Goal: Task Accomplishment & Management: Manage account settings

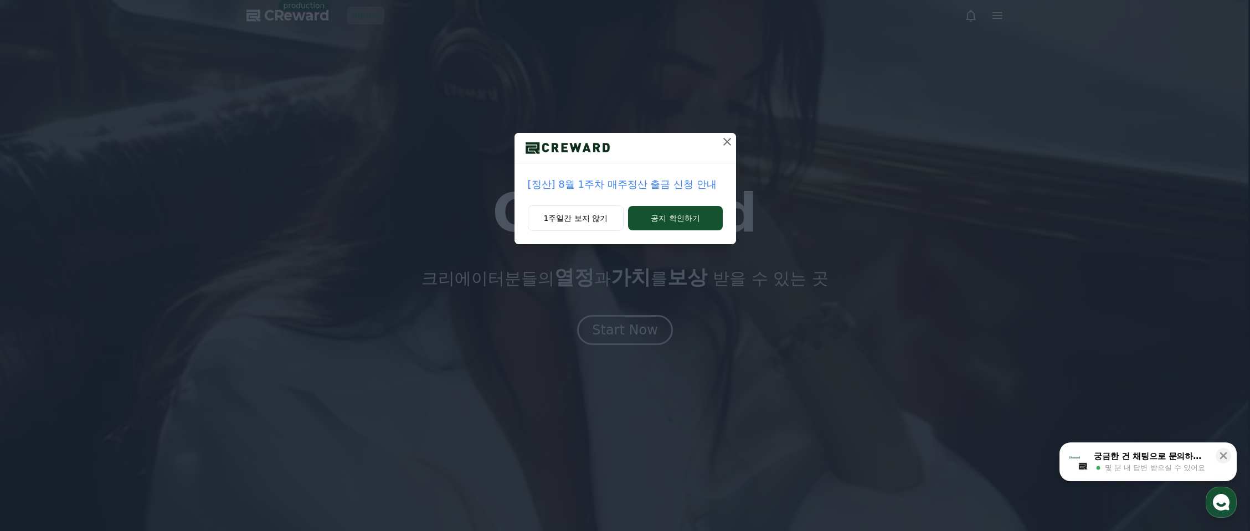
click at [727, 145] on icon at bounding box center [727, 141] width 13 height 13
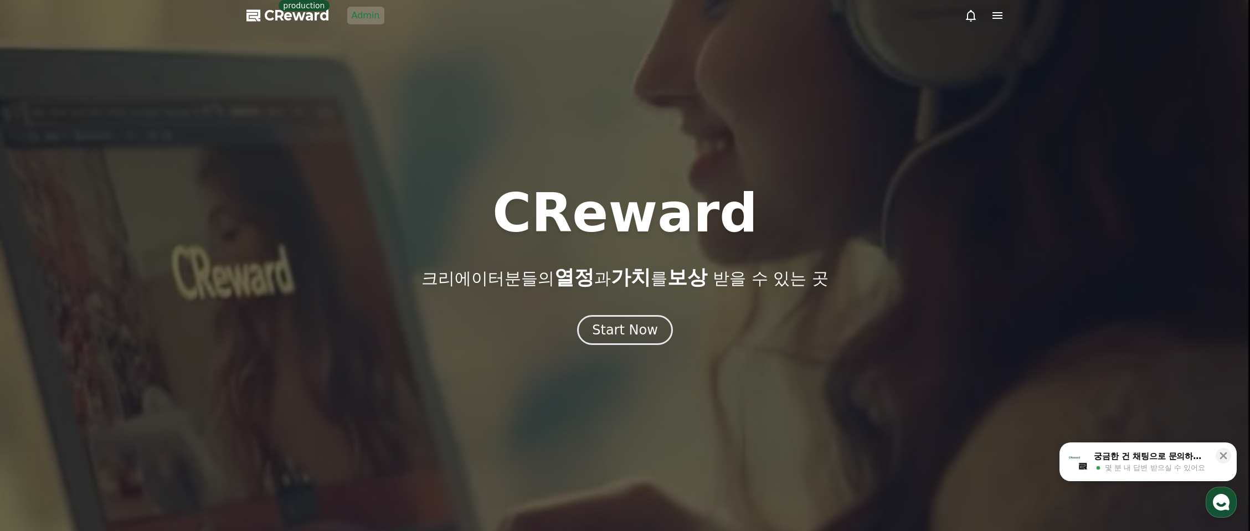
click at [354, 72] on div at bounding box center [625, 265] width 1250 height 531
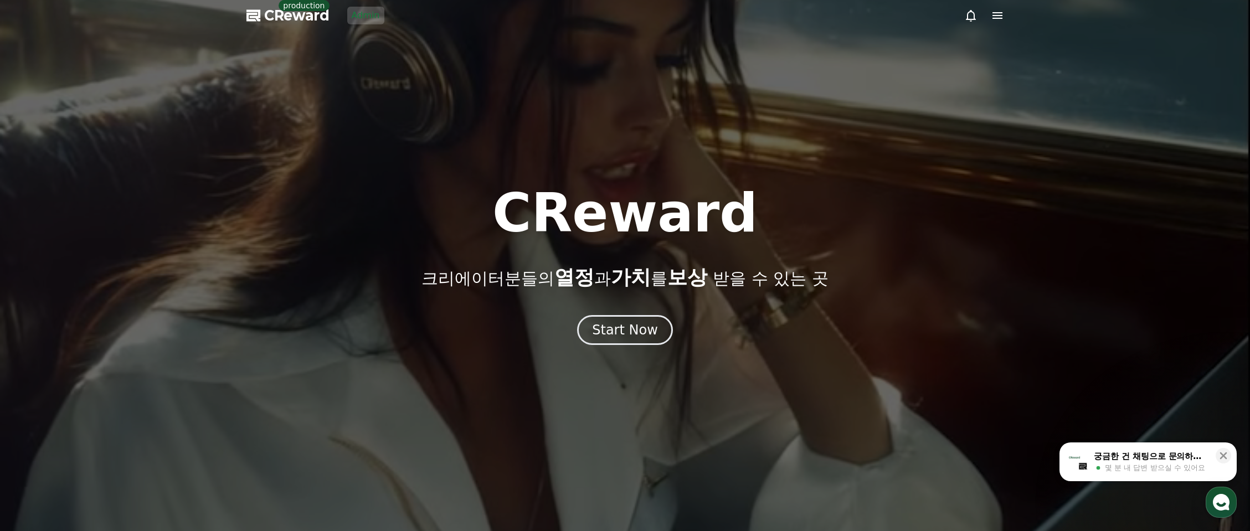
click at [376, 14] on link "Admin" at bounding box center [365, 16] width 37 height 18
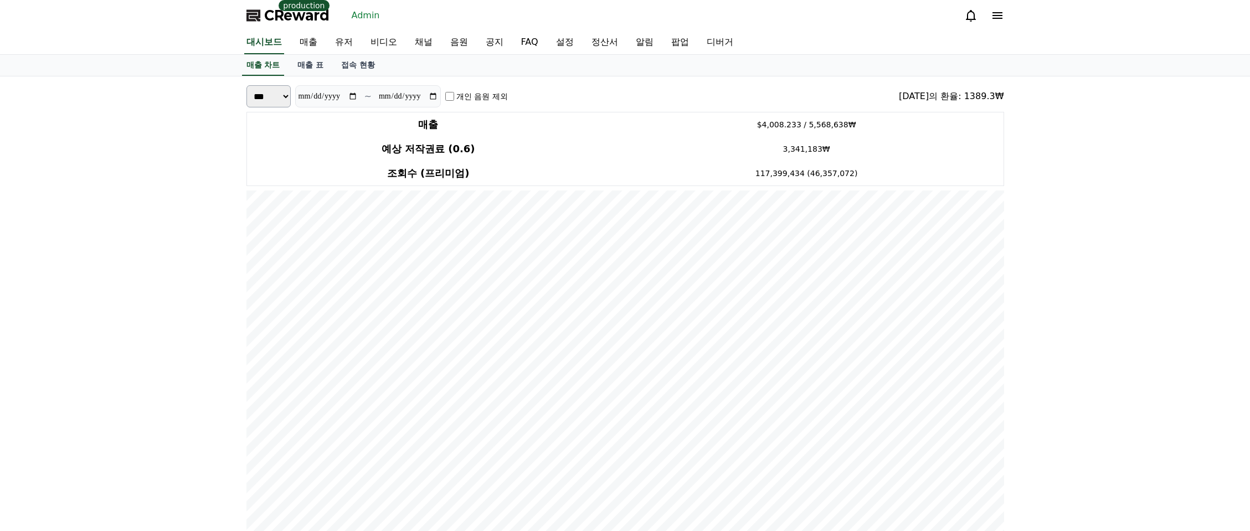
click at [332, 42] on link "유저" at bounding box center [343, 42] width 35 height 23
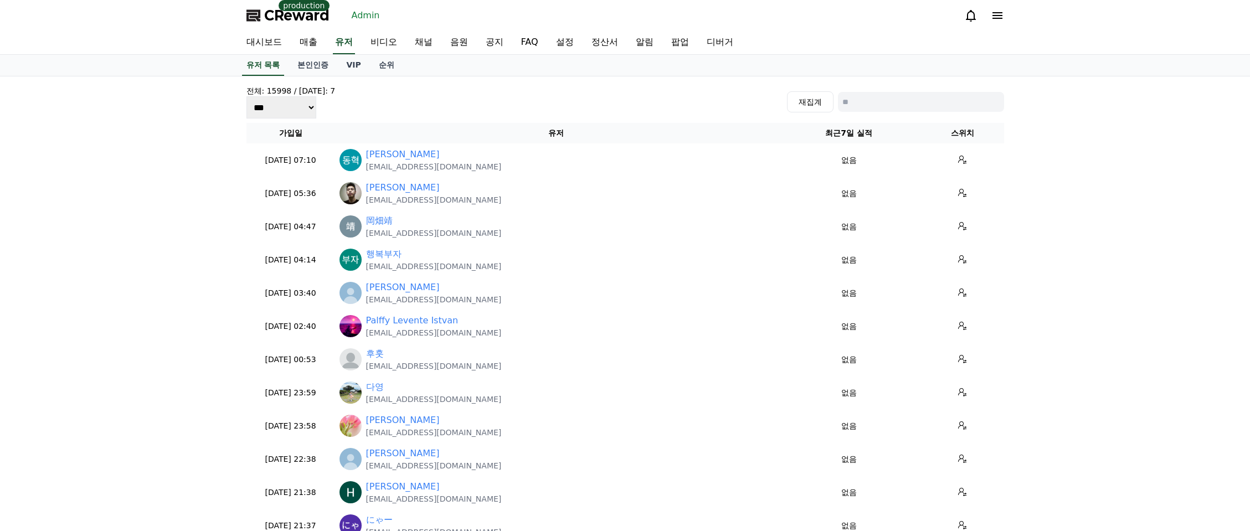
click at [915, 107] on input at bounding box center [921, 102] width 166 height 20
type input "*"
type input "***"
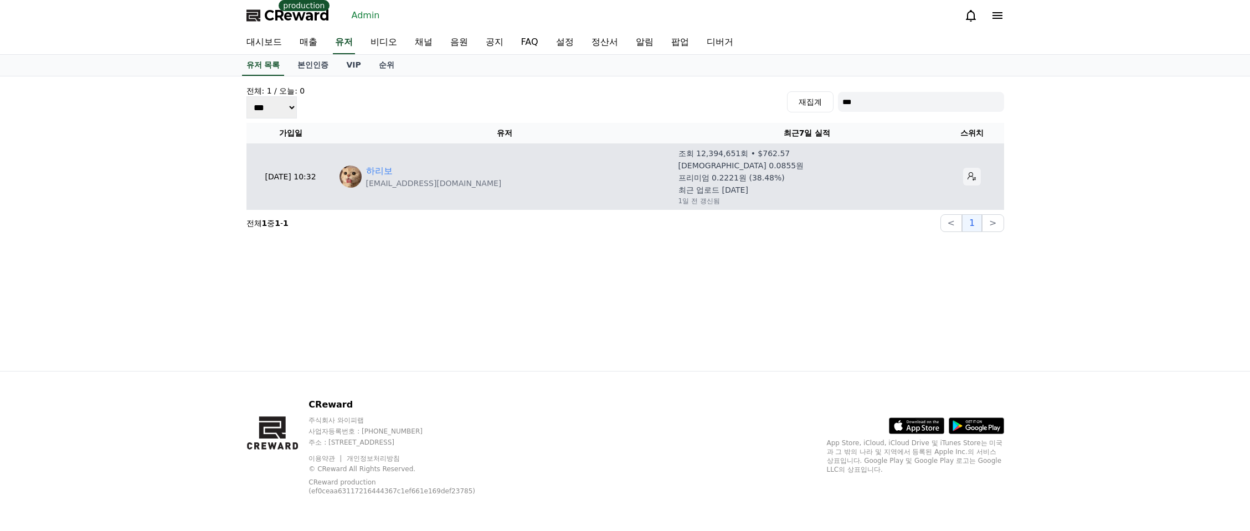
click at [963, 173] on button at bounding box center [972, 177] width 18 height 18
